Goal: Task Accomplishment & Management: Manage account settings

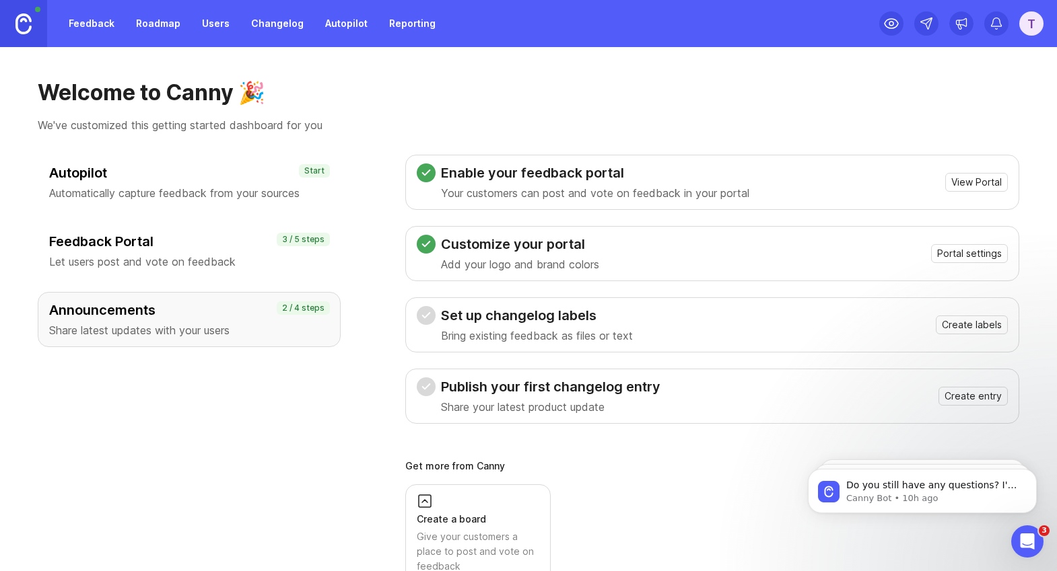
click at [1028, 31] on div "T" at bounding box center [1031, 23] width 24 height 24
click at [1036, 58] on icon "Create a new workspace" at bounding box center [1032, 59] width 9 height 9
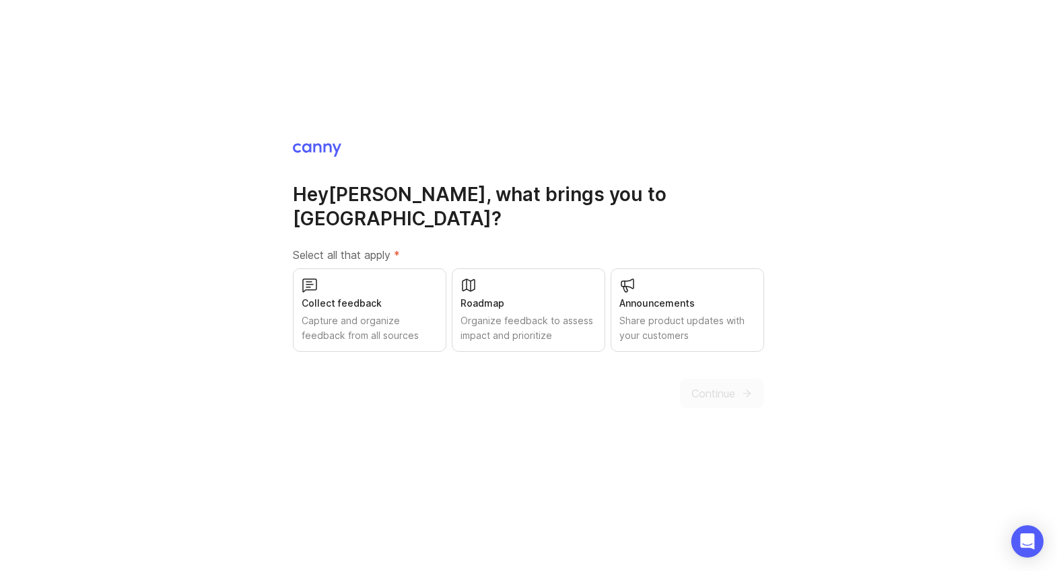
click at [396, 282] on div "Collect feedback Capture and organize feedback from all sources" at bounding box center [369, 310] width 153 height 83
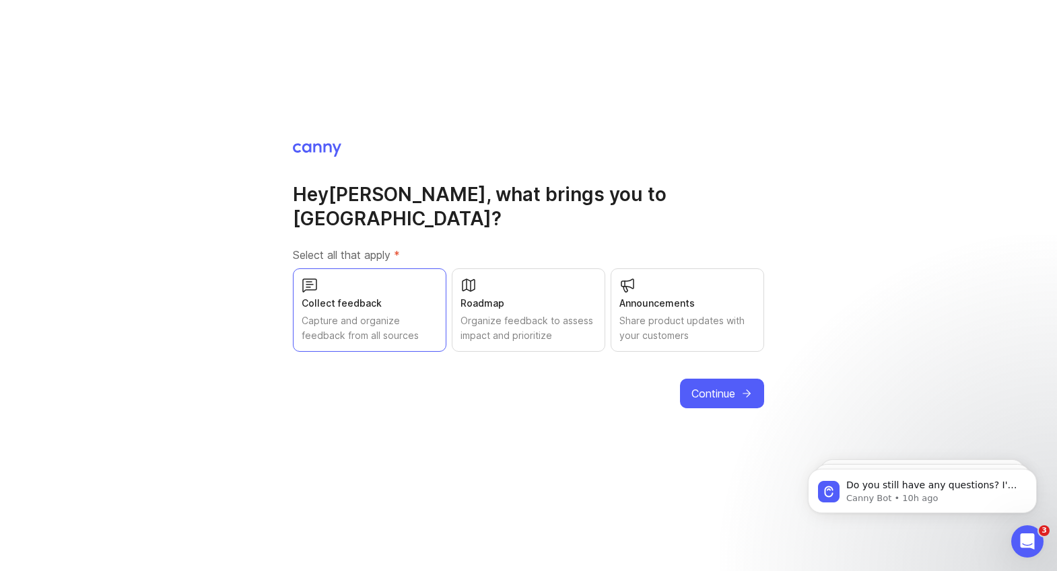
click at [707, 386] on span "Continue" at bounding box center [713, 394] width 44 height 16
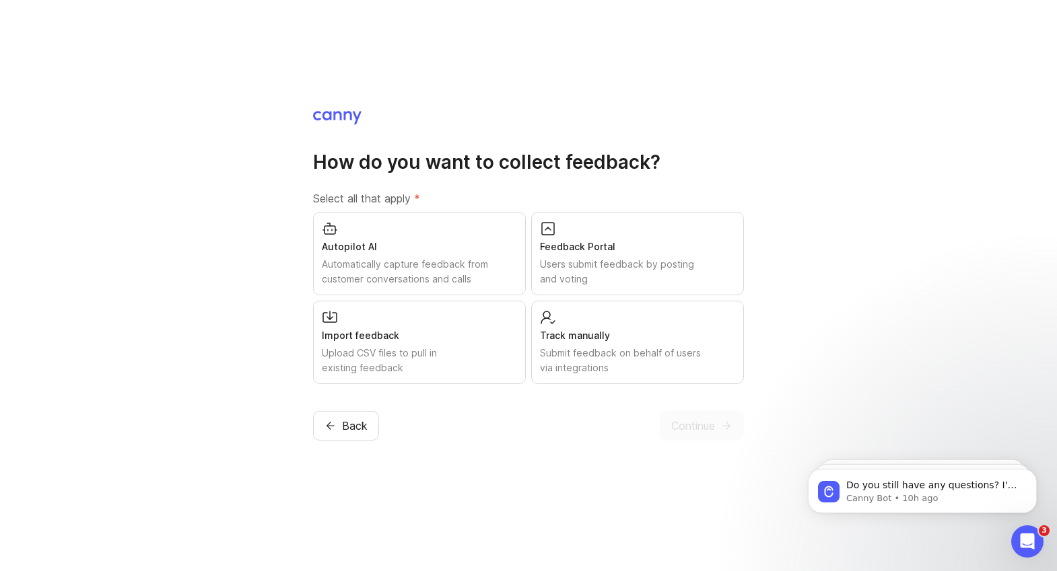
click at [401, 249] on div "Autopilot AI" at bounding box center [419, 247] width 195 height 15
click at [401, 320] on div "Import feedback Upload CSV files to pull in existing feedback" at bounding box center [419, 342] width 213 height 83
click at [571, 273] on div "Users submit feedback by posting and voting" at bounding box center [637, 272] width 195 height 30
click at [573, 326] on div "Track manually Submit feedback on behalf of users via integrations" at bounding box center [637, 342] width 213 height 83
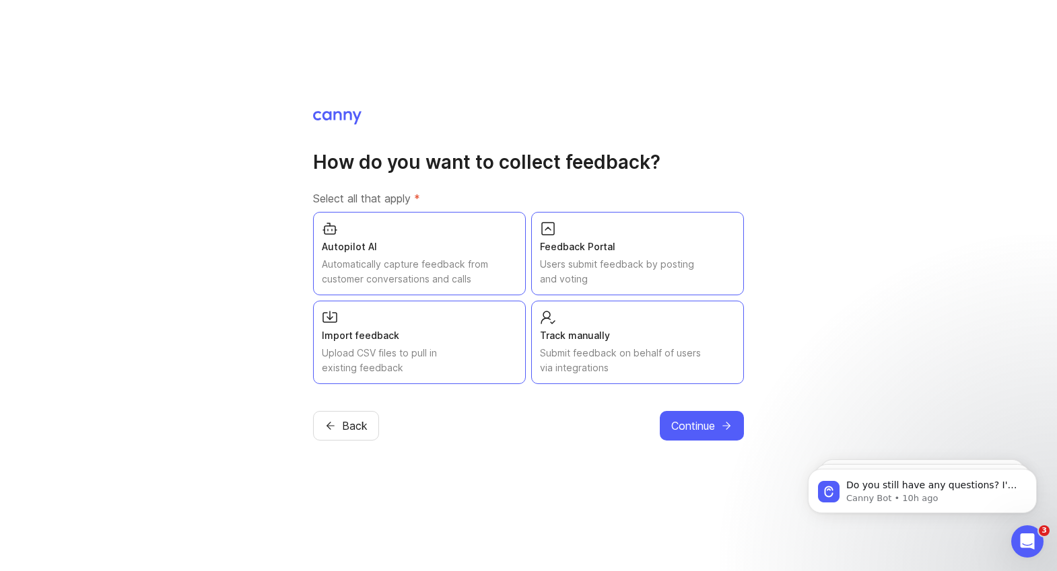
click at [701, 411] on button "Continue" at bounding box center [702, 426] width 84 height 30
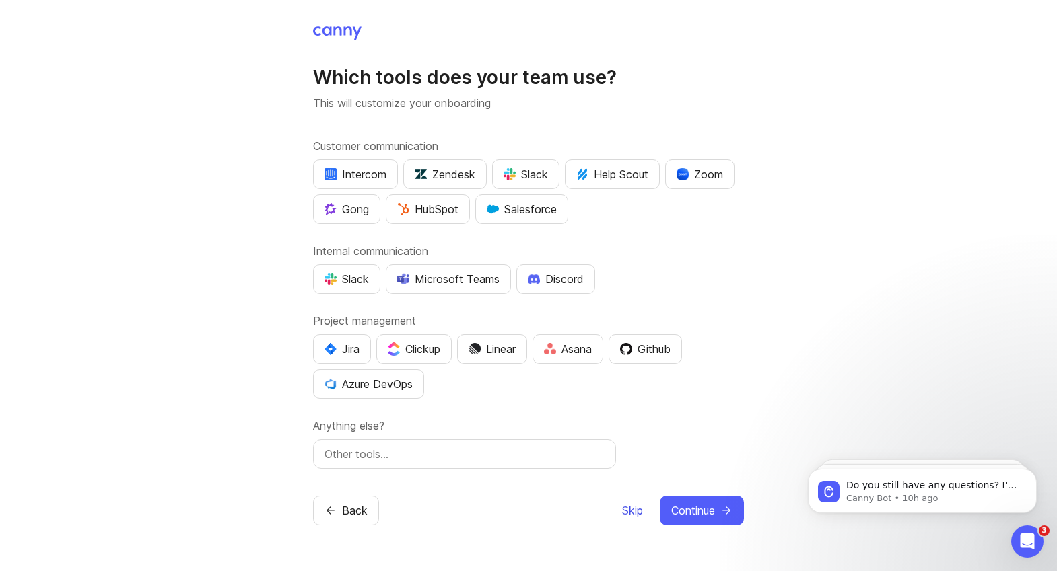
click at [631, 507] on span "Skip" at bounding box center [632, 511] width 21 height 16
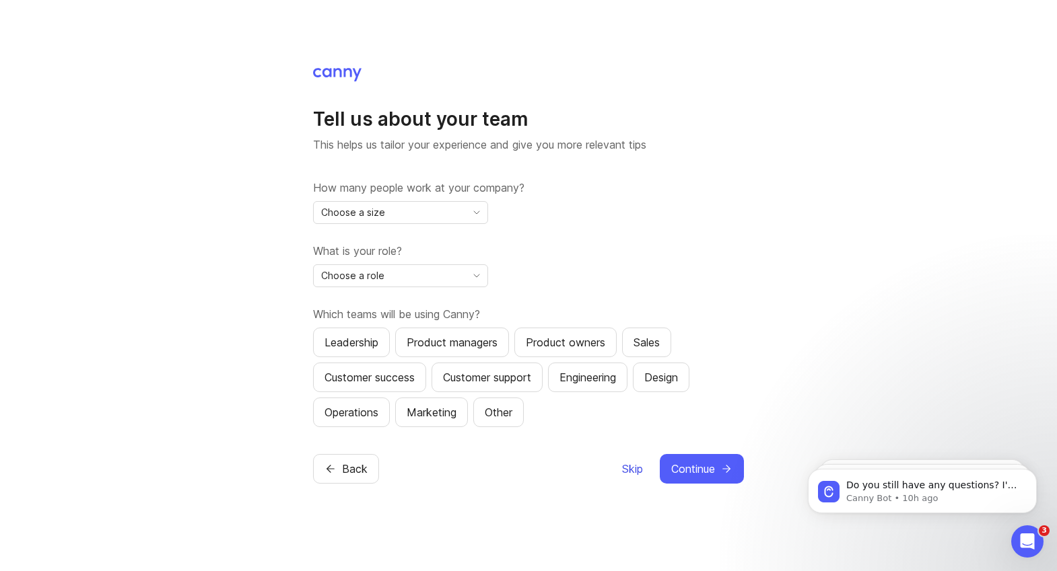
click at [629, 470] on span "Skip" at bounding box center [632, 469] width 21 height 16
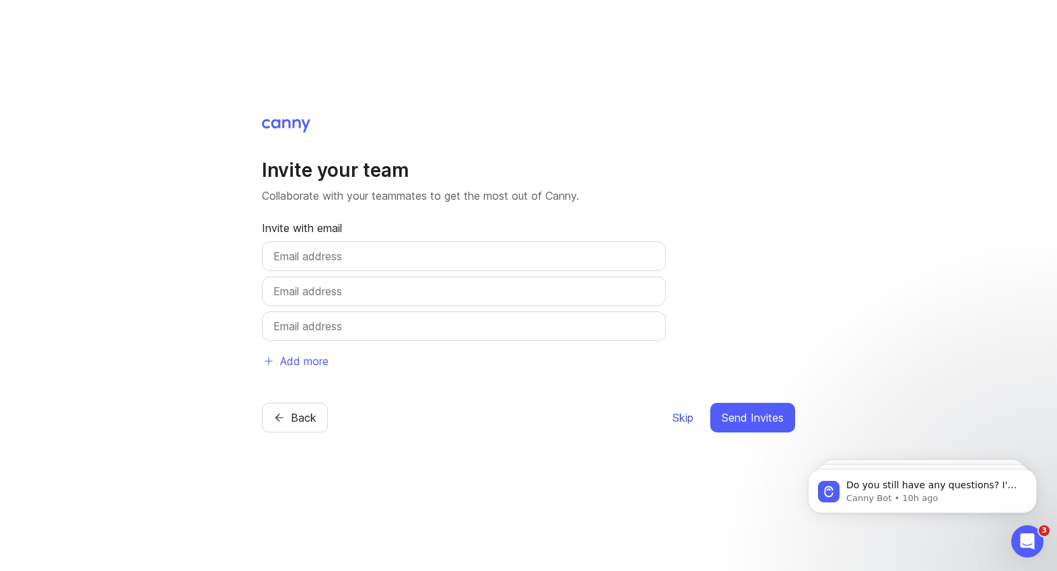
click at [678, 418] on span "Skip" at bounding box center [682, 418] width 21 height 16
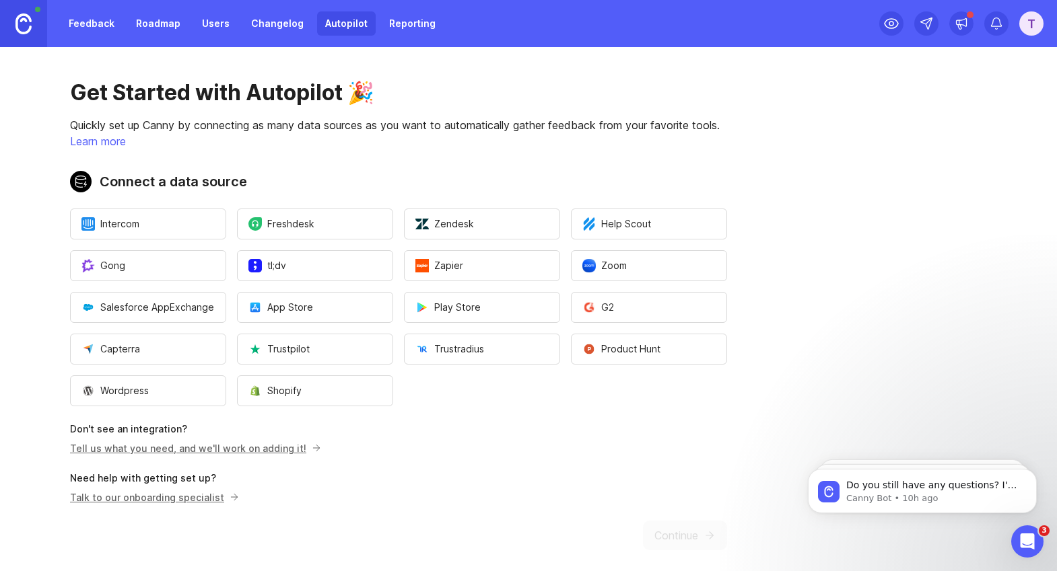
click at [1037, 22] on div "T" at bounding box center [1031, 23] width 24 height 24
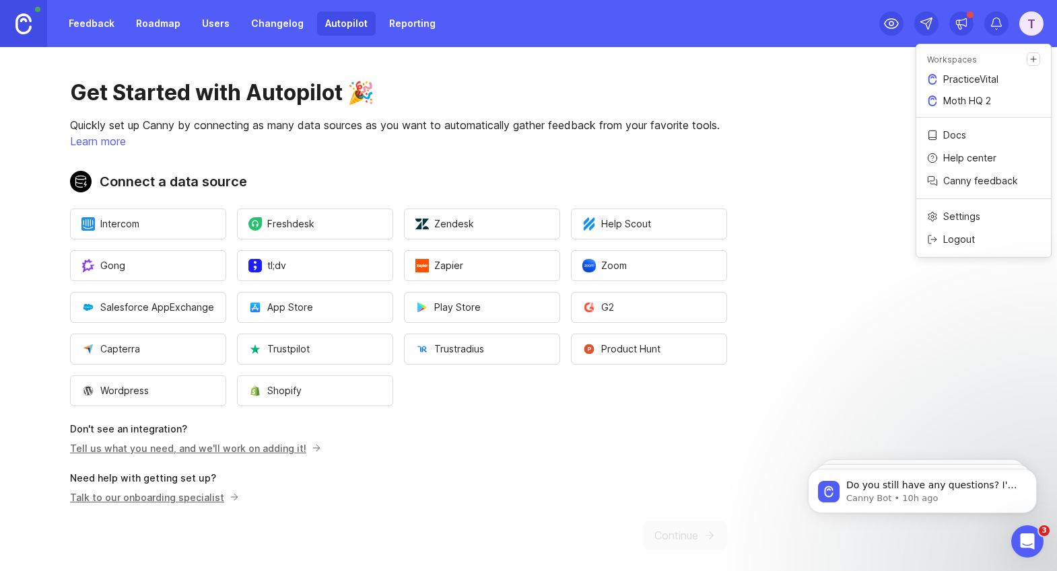
click at [981, 98] on p "Moth HQ 2" at bounding box center [967, 100] width 48 height 13
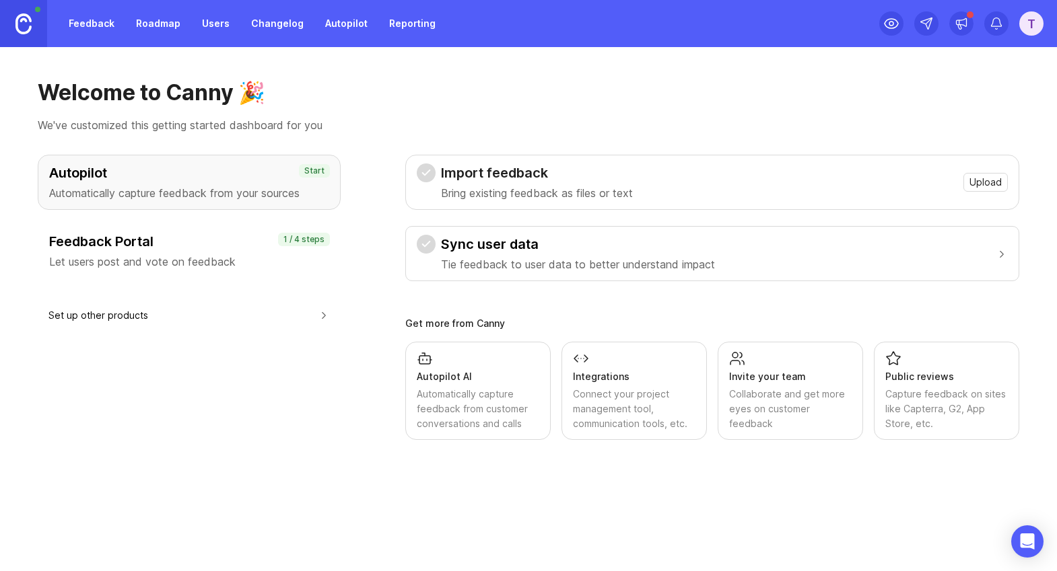
click at [1040, 24] on div "T" at bounding box center [1031, 23] width 24 height 24
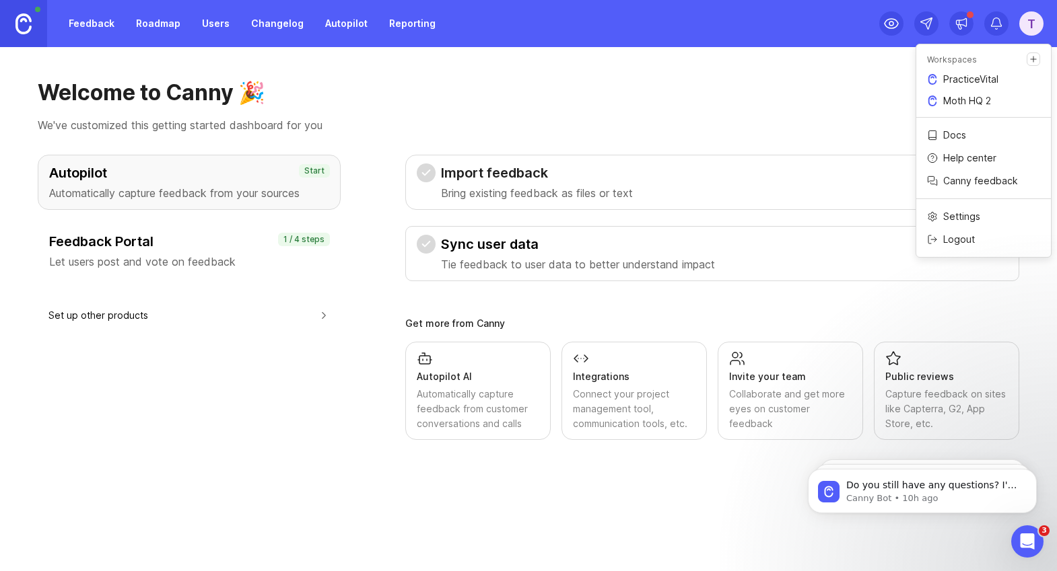
click at [995, 79] on p "PracticeVital" at bounding box center [970, 79] width 55 height 13
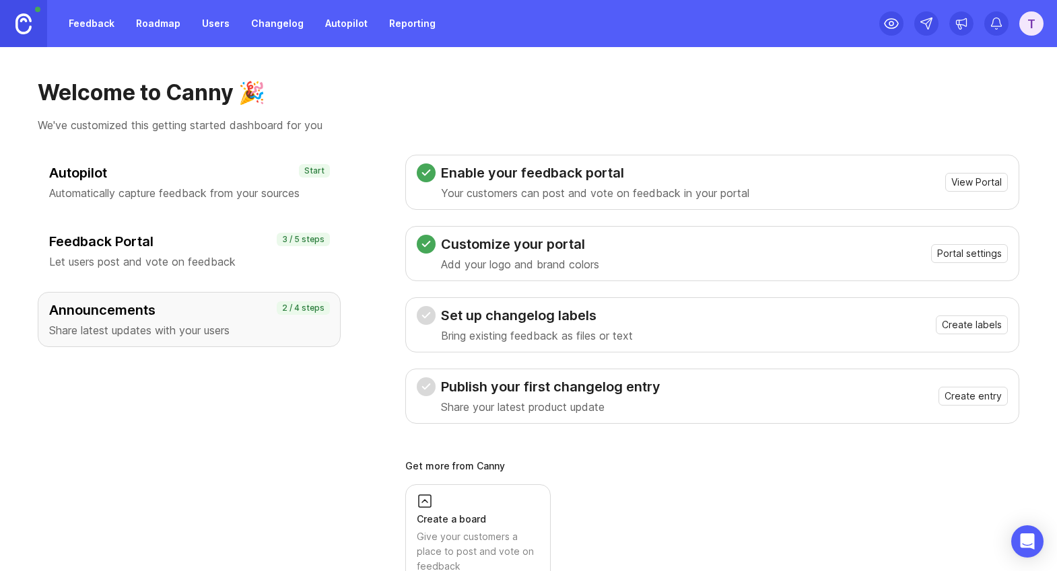
click at [1034, 24] on div "T" at bounding box center [1031, 23] width 24 height 24
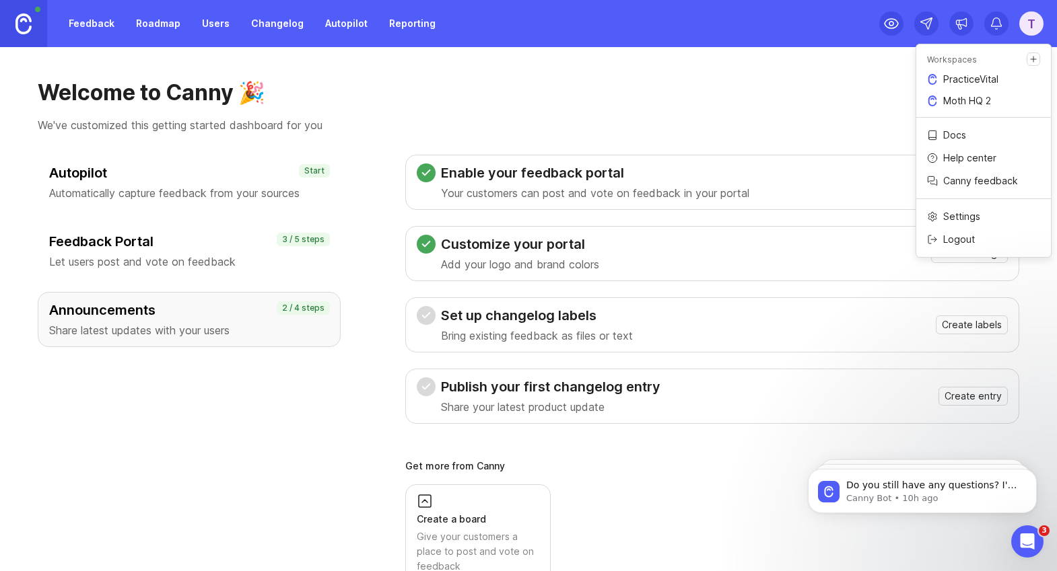
click at [775, 114] on div "Welcome to Canny 🎉 We've customized this getting started dashboard for you" at bounding box center [528, 106] width 981 height 54
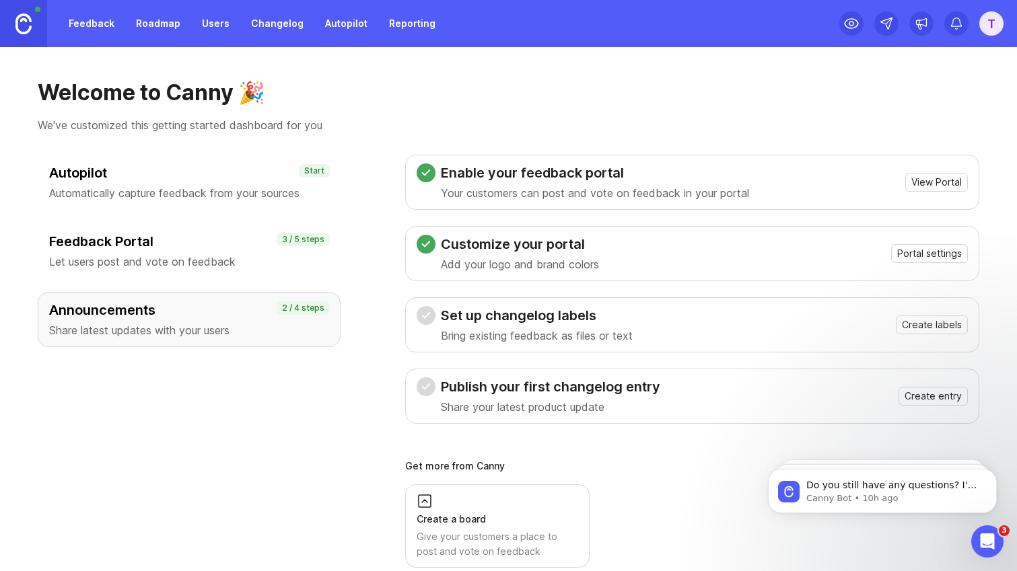
click at [995, 32] on div "T" at bounding box center [991, 23] width 24 height 24
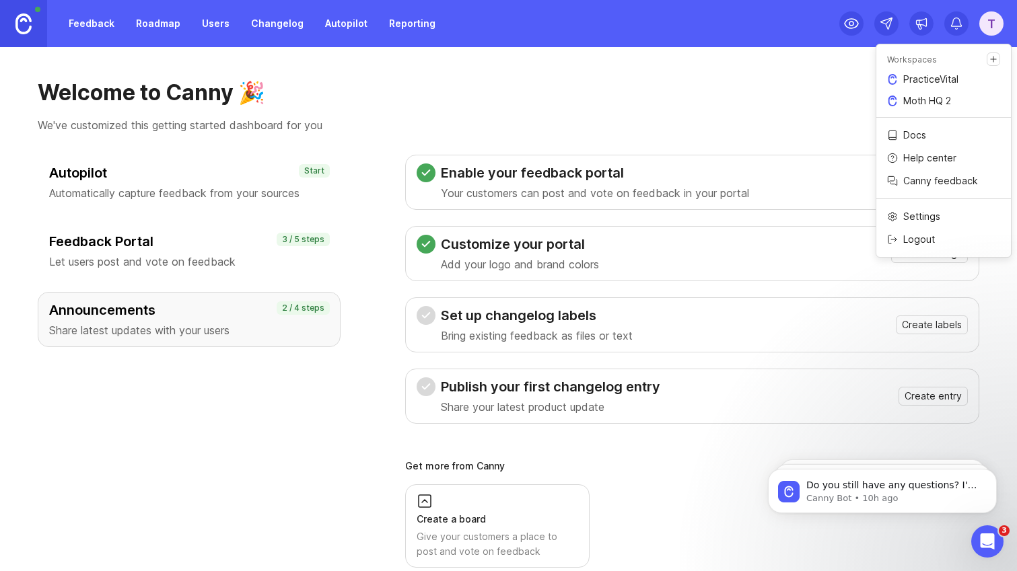
click at [933, 155] on p "Help center" at bounding box center [929, 157] width 53 height 13
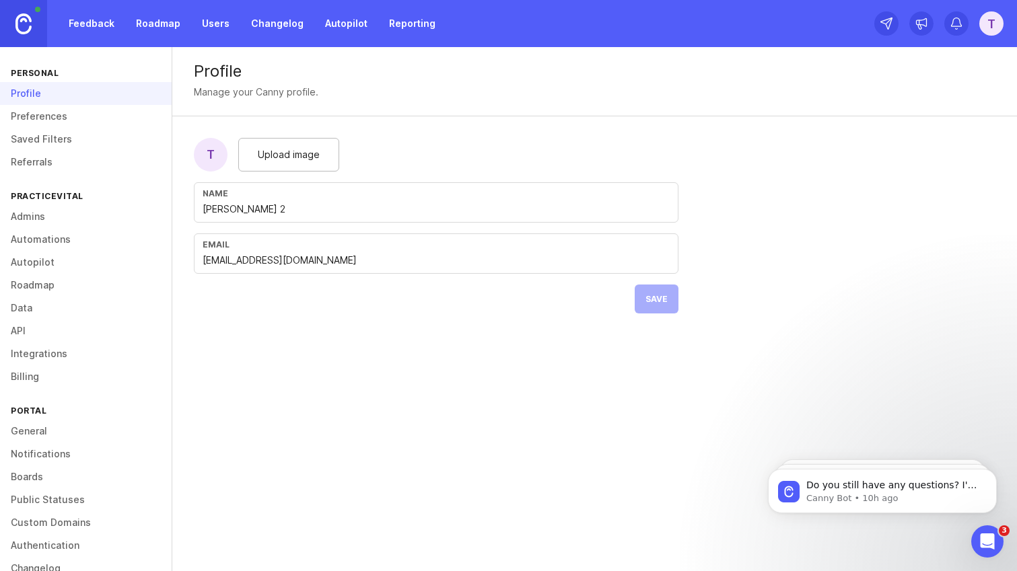
scroll to position [26, 0]
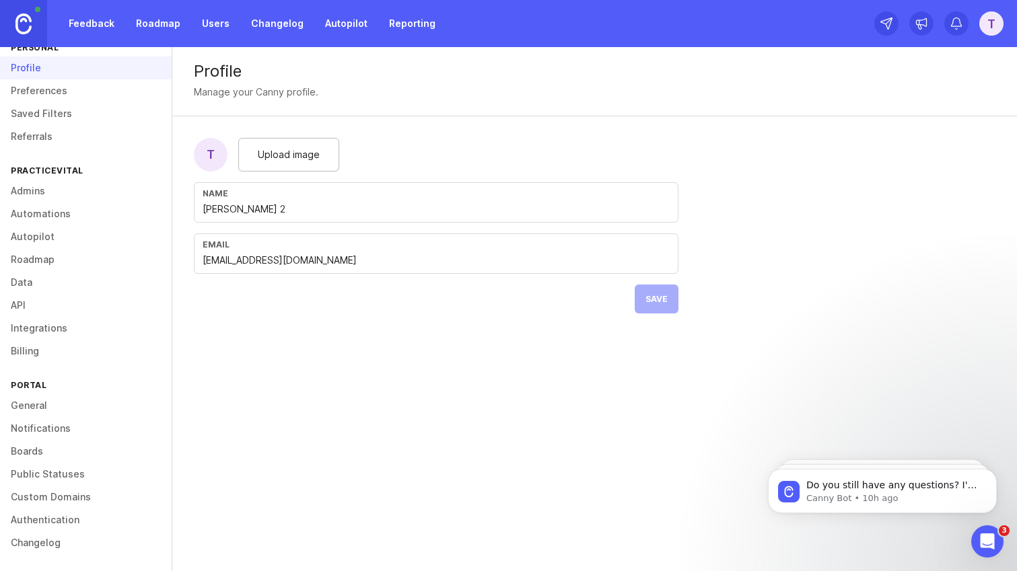
click at [40, 351] on link "Billing" at bounding box center [86, 351] width 172 height 23
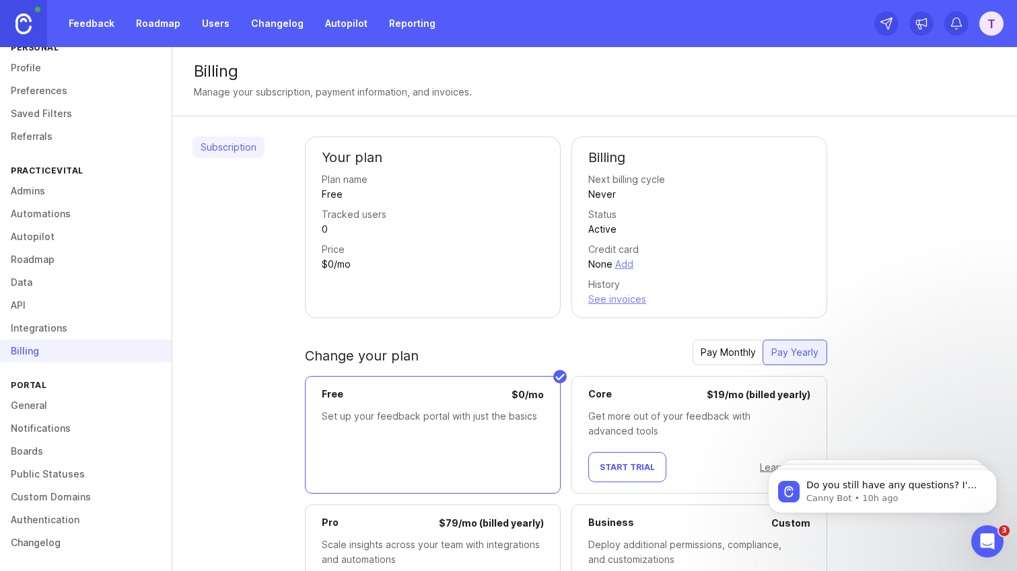
click at [1002, 24] on div "T" at bounding box center [991, 23] width 24 height 24
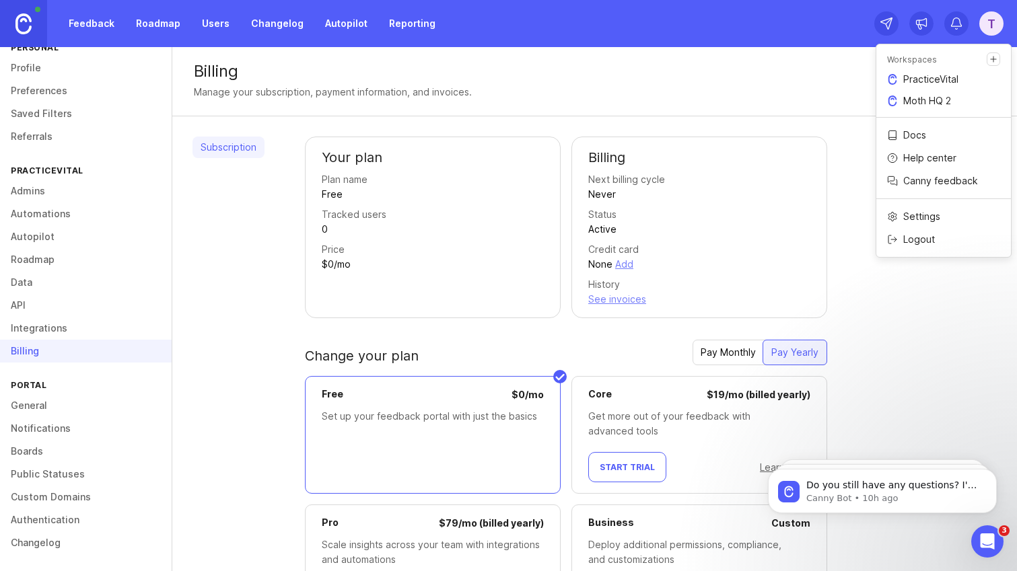
click at [948, 83] on p "PracticeVital" at bounding box center [930, 79] width 55 height 13
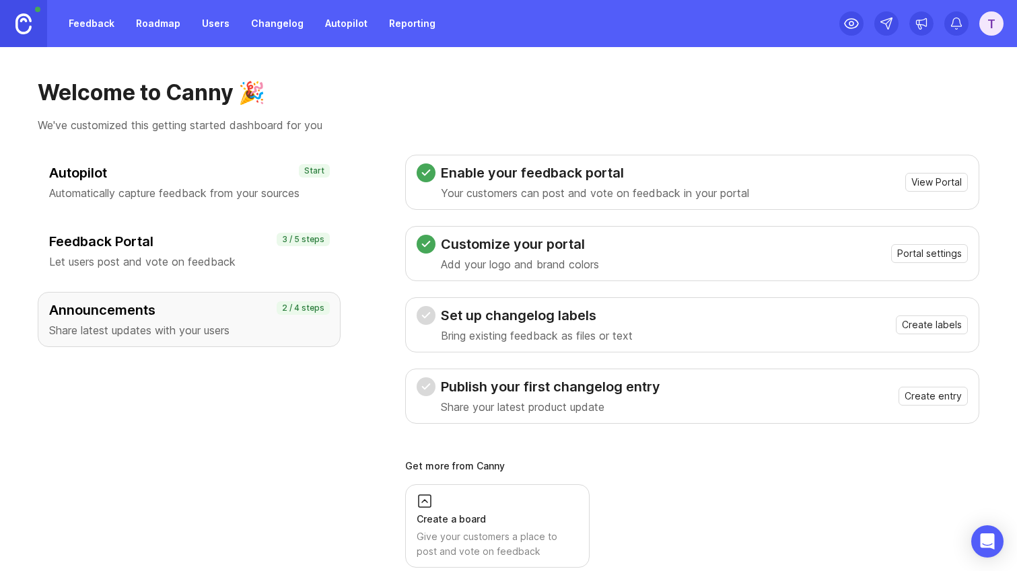
click at [992, 34] on div "T" at bounding box center [991, 23] width 24 height 24
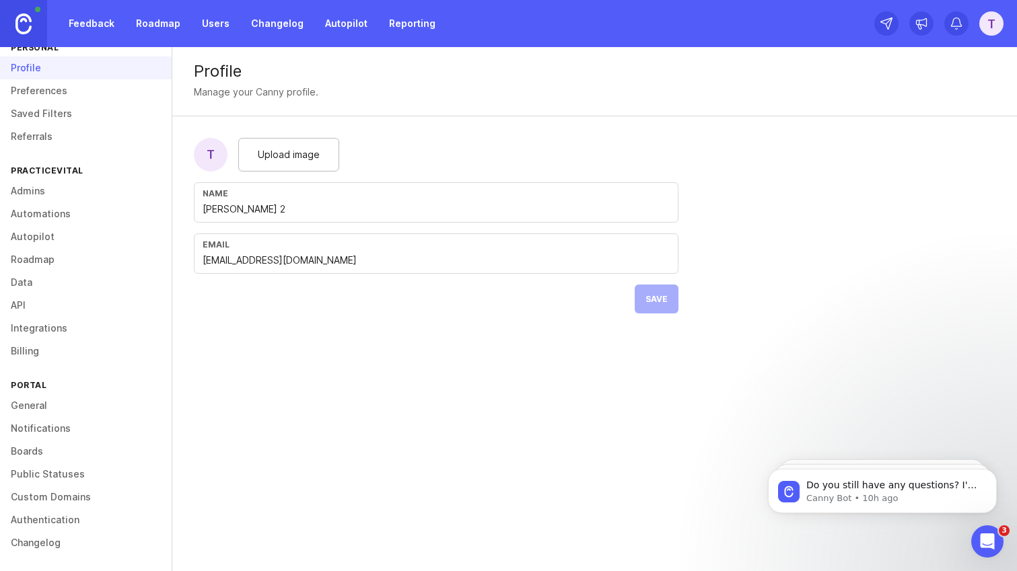
scroll to position [16, 0]
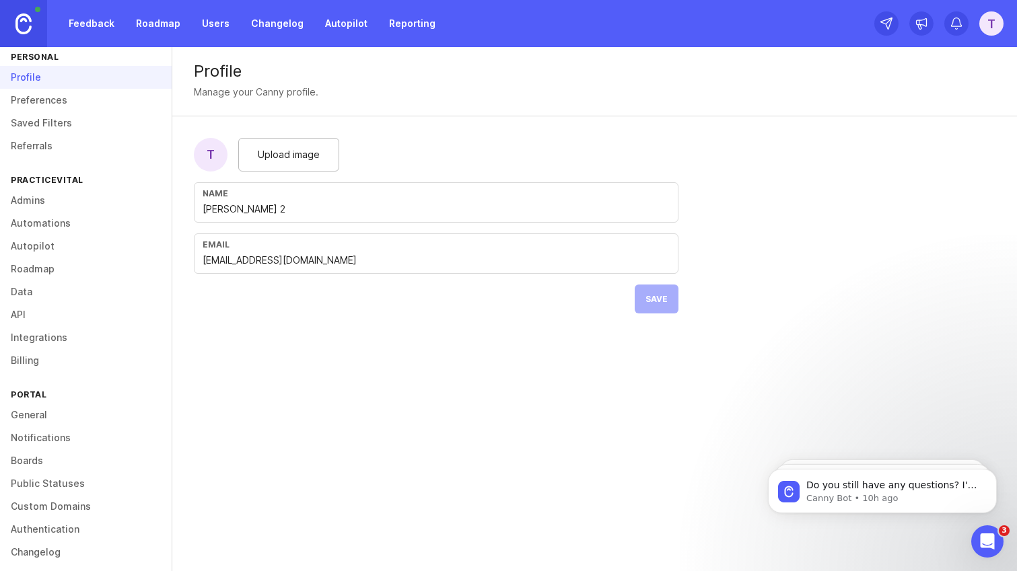
click at [51, 357] on link "Billing" at bounding box center [86, 360] width 172 height 23
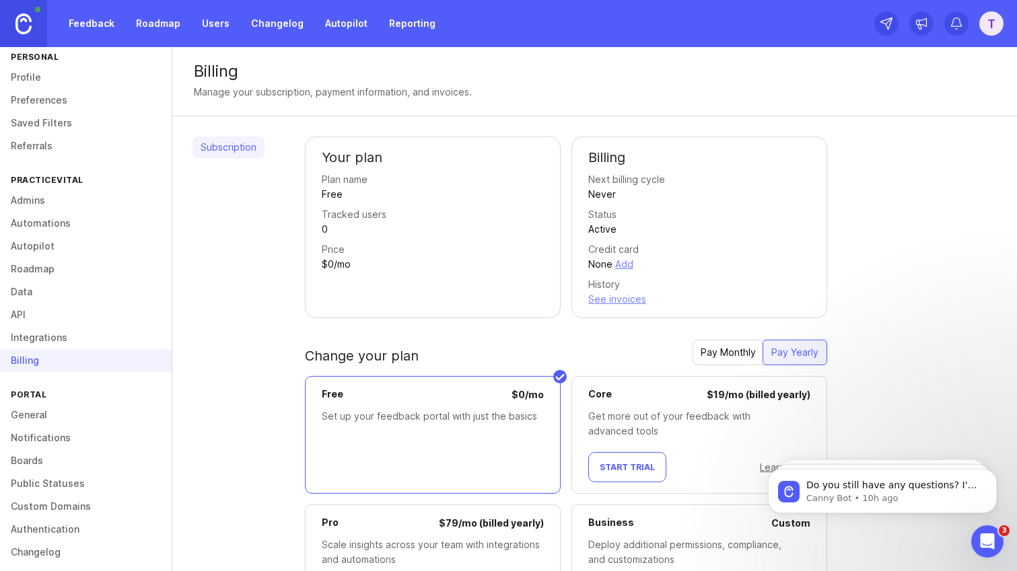
click at [937, 192] on div "Your plan Plan name Free Tracked users 0 Price $0/mo Billing Next billing cycle…" at bounding box center [651, 390] width 692 height 507
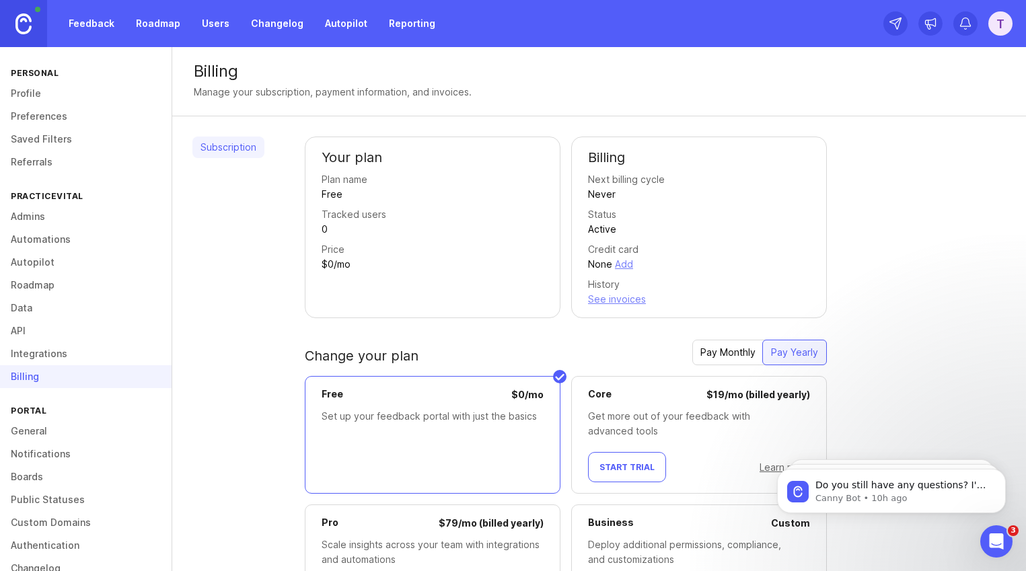
click at [34, 159] on link "Referrals" at bounding box center [86, 162] width 172 height 23
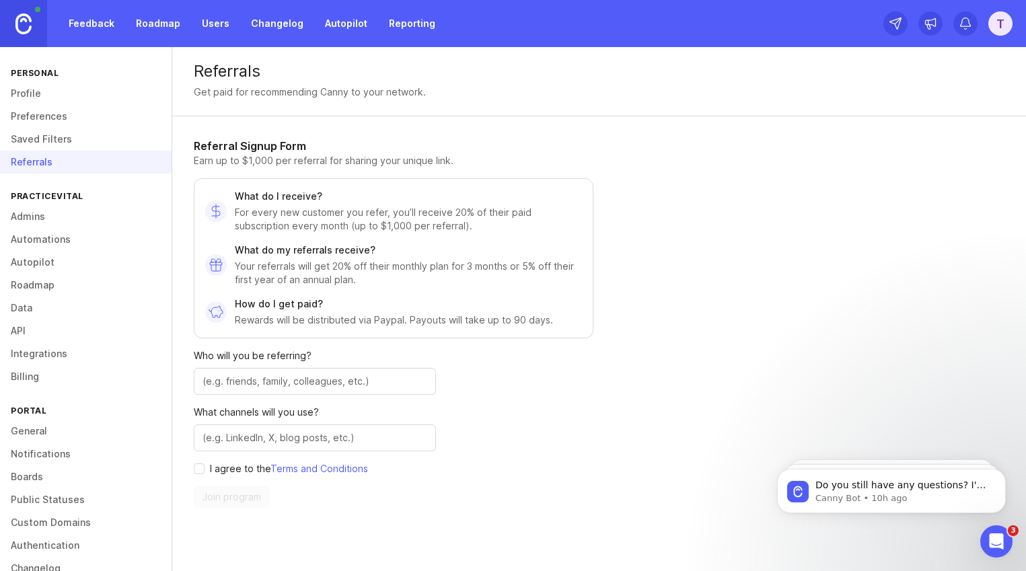
click at [42, 93] on link "Profile" at bounding box center [86, 93] width 172 height 23
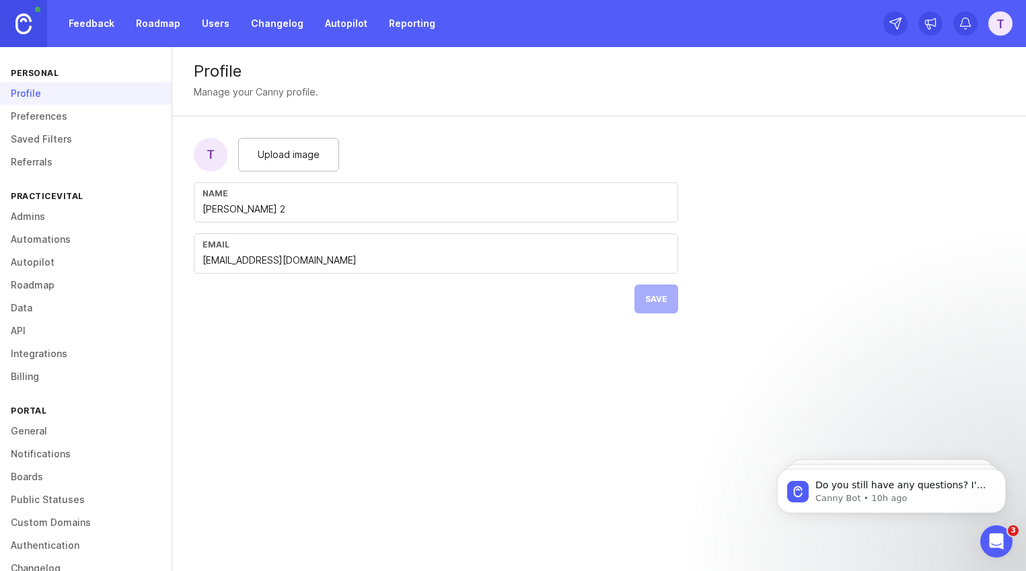
click at [36, 161] on link "Referrals" at bounding box center [86, 162] width 172 height 23
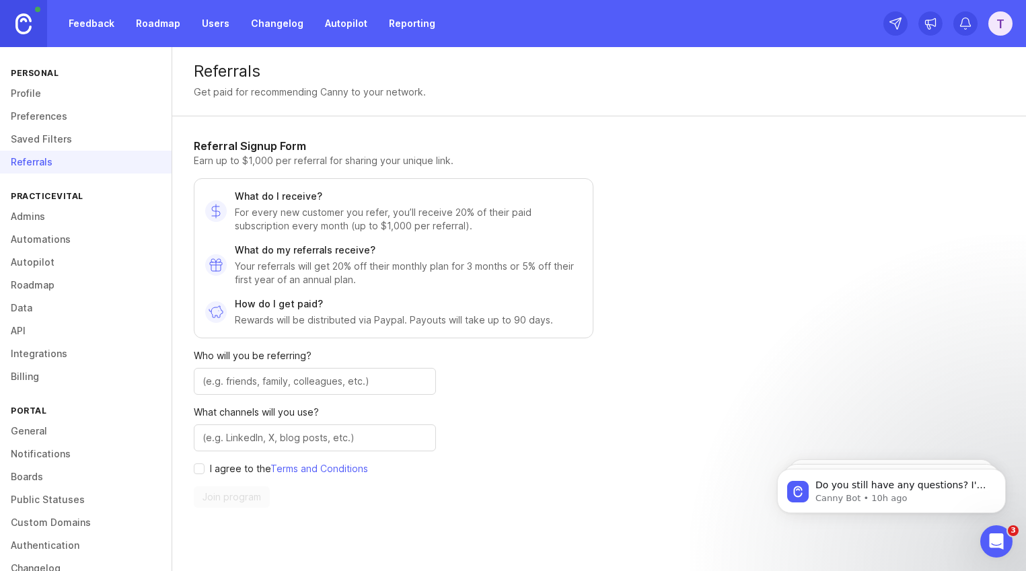
click at [37, 138] on link "Saved Filters" at bounding box center [86, 139] width 172 height 23
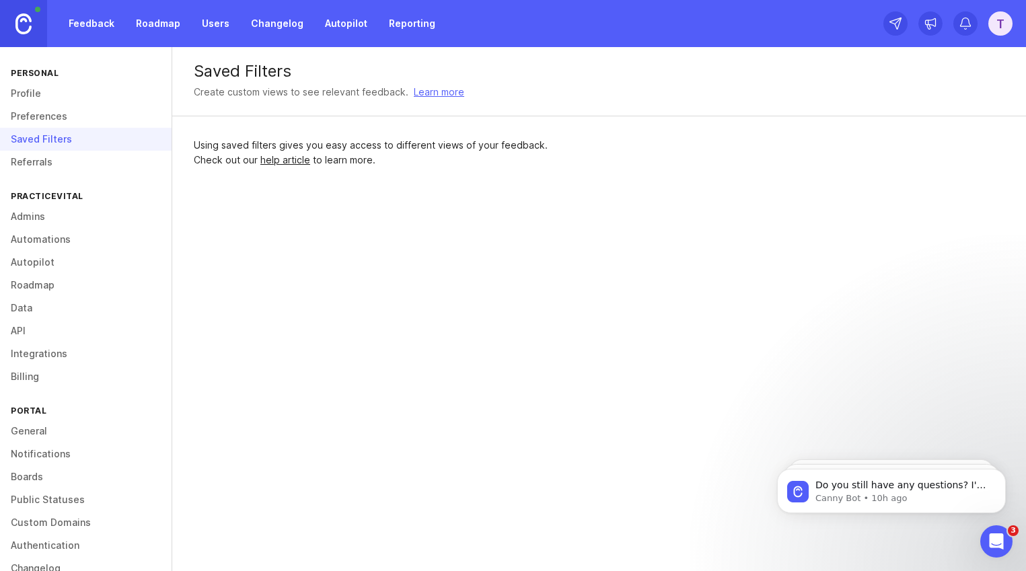
click at [37, 120] on link "Preferences" at bounding box center [86, 116] width 172 height 23
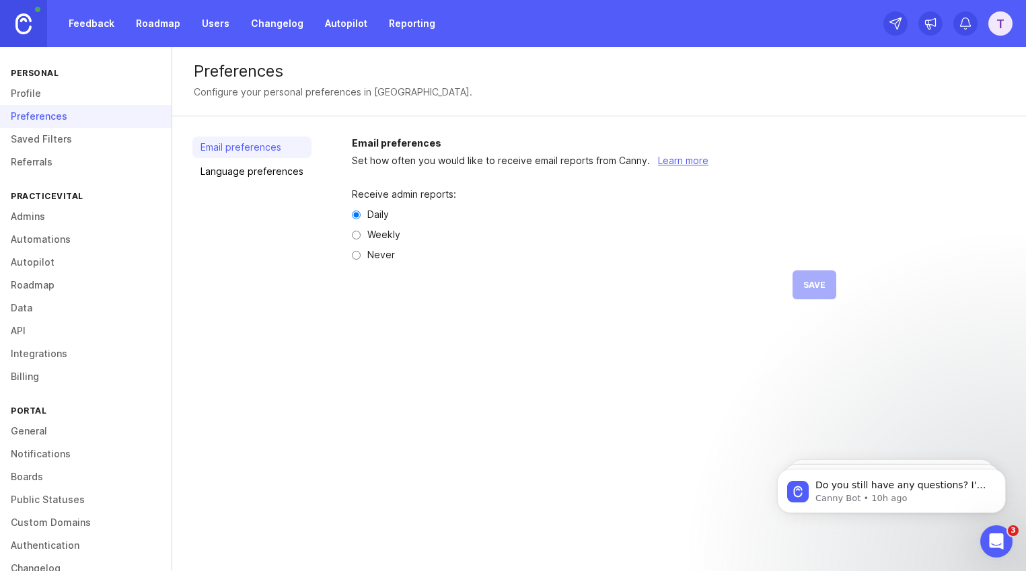
click at [36, 96] on link "Profile" at bounding box center [86, 93] width 172 height 23
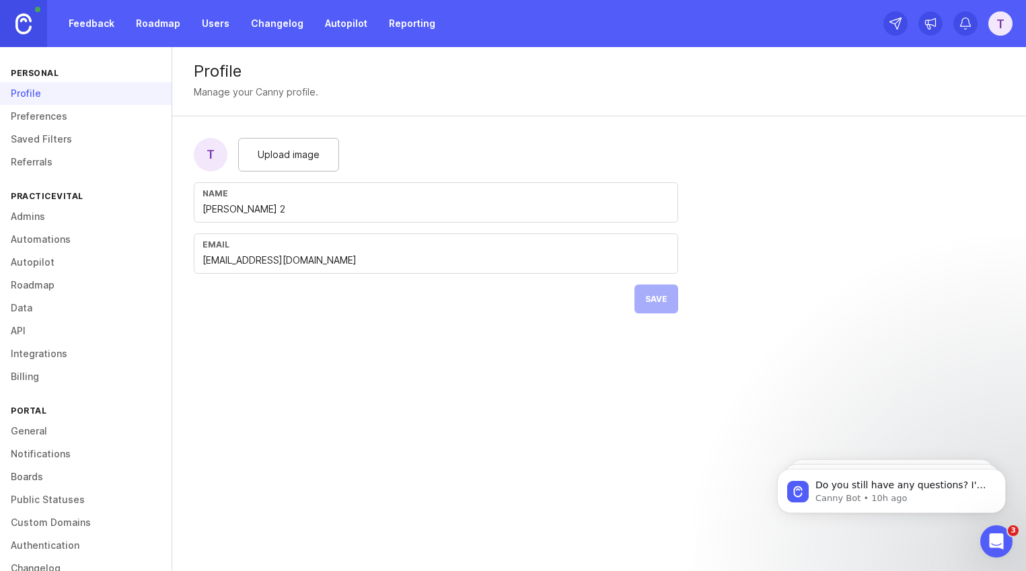
click at [37, 162] on link "Referrals" at bounding box center [86, 162] width 172 height 23
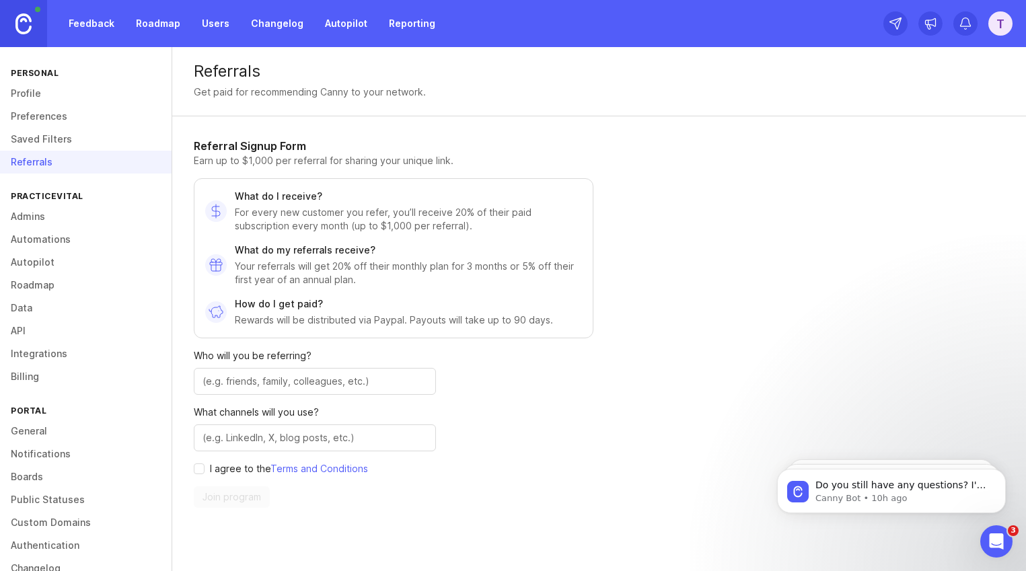
scroll to position [26, 0]
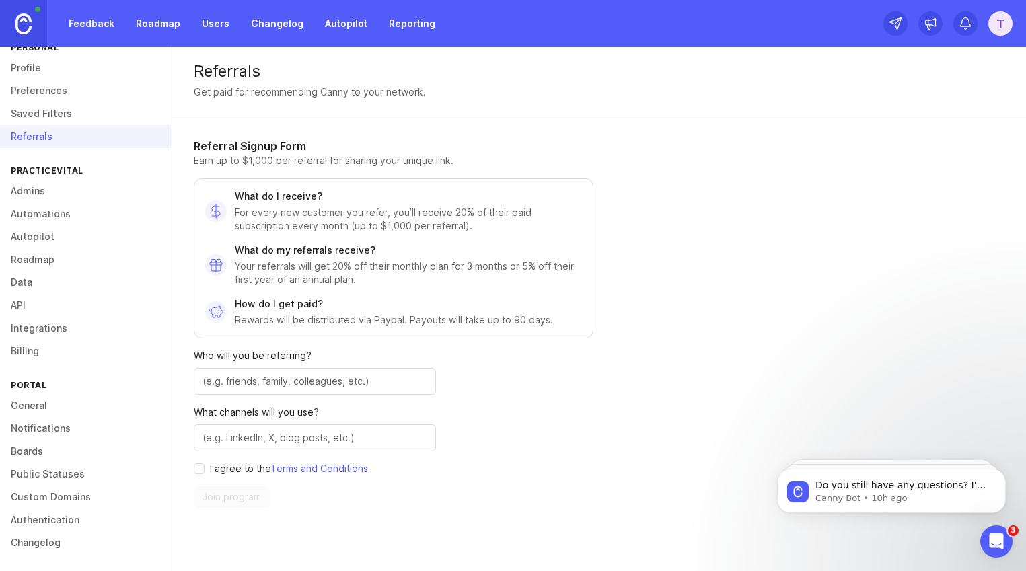
click at [42, 261] on link "Roadmap" at bounding box center [86, 259] width 172 height 23
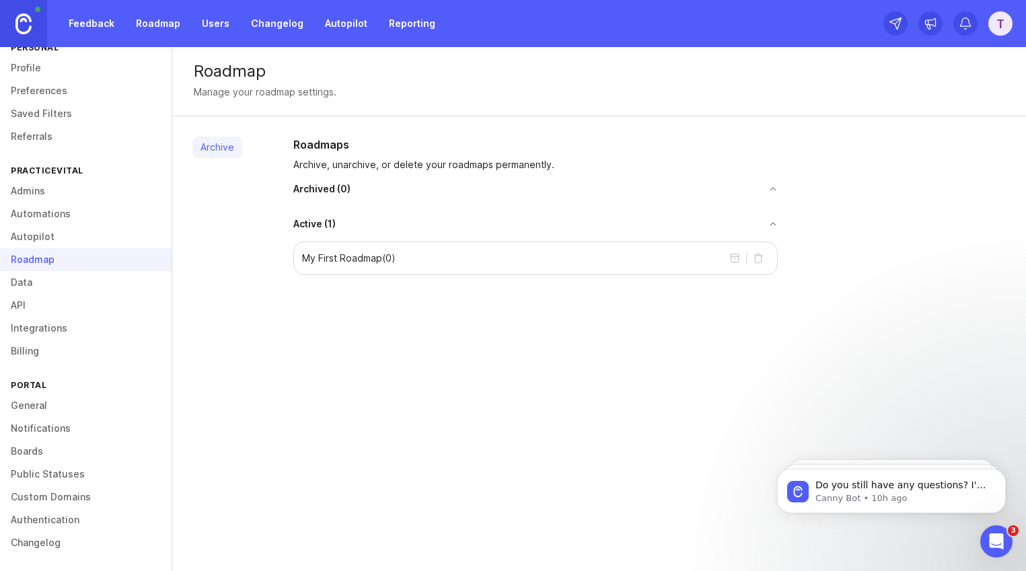
click at [48, 472] on link "Public Statuses" at bounding box center [86, 474] width 172 height 23
